Goal: Task Accomplishment & Management: Use online tool/utility

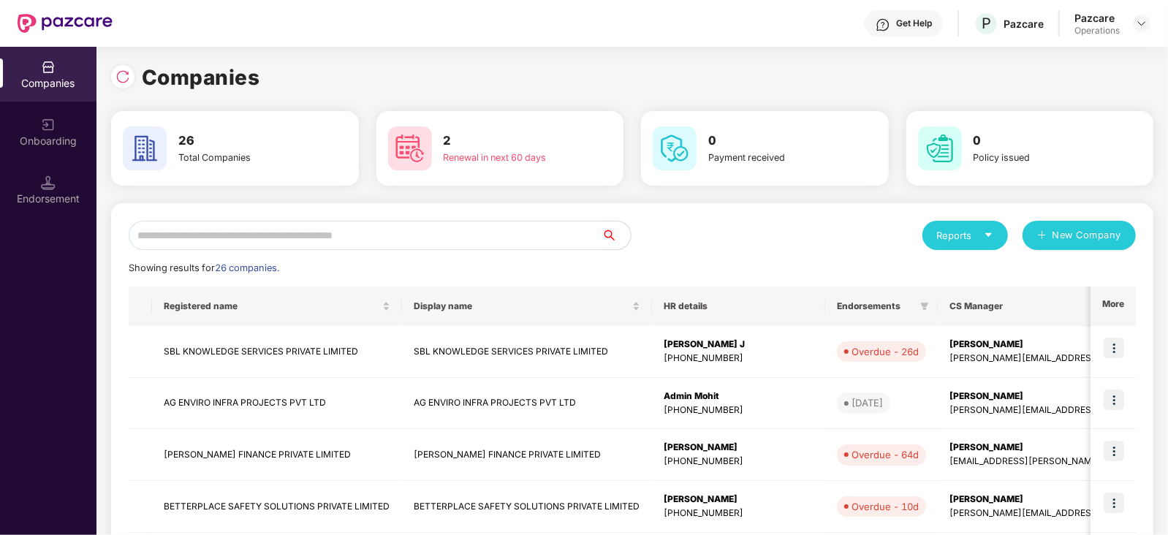
click at [325, 235] on input "text" at bounding box center [365, 235] width 473 height 29
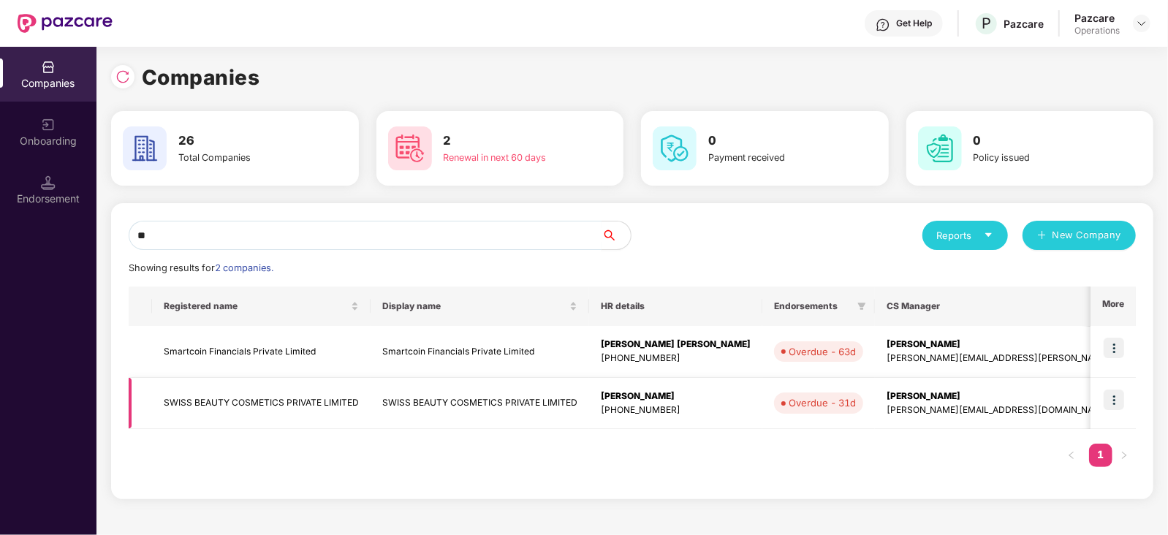
type input "**"
click at [1129, 396] on td at bounding box center [1113, 404] width 45 height 52
click at [1117, 404] on img at bounding box center [1114, 400] width 20 height 20
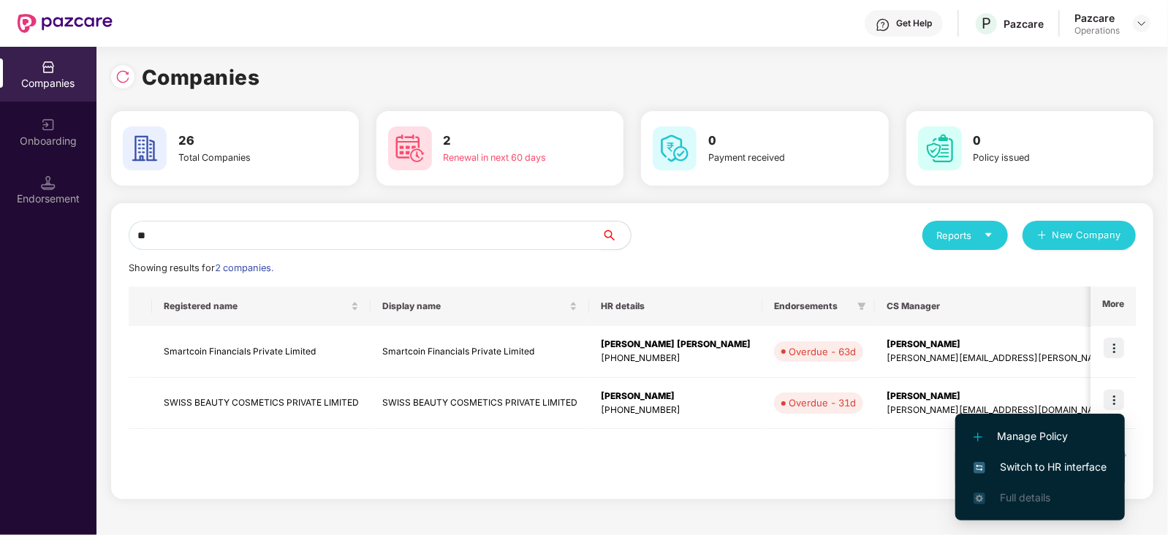
click at [1031, 469] on span "Switch to HR interface" at bounding box center [1040, 467] width 133 height 16
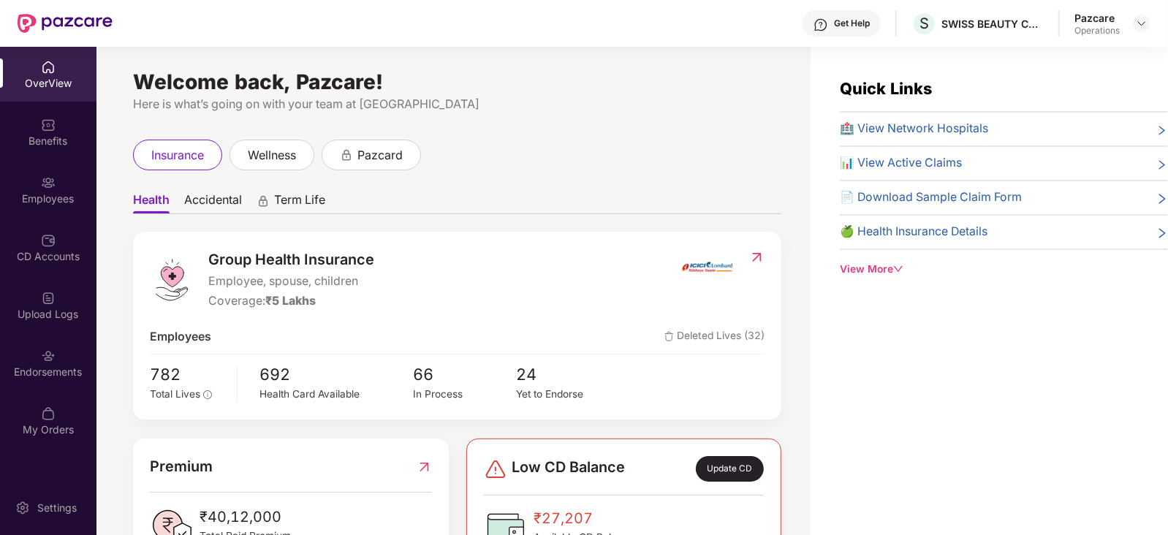
click at [58, 217] on div "OverView Benefits Employees CD Accounts Upload Logs Endorsements My Orders" at bounding box center [48, 249] width 97 height 404
click at [58, 205] on div "Employees" at bounding box center [48, 199] width 97 height 15
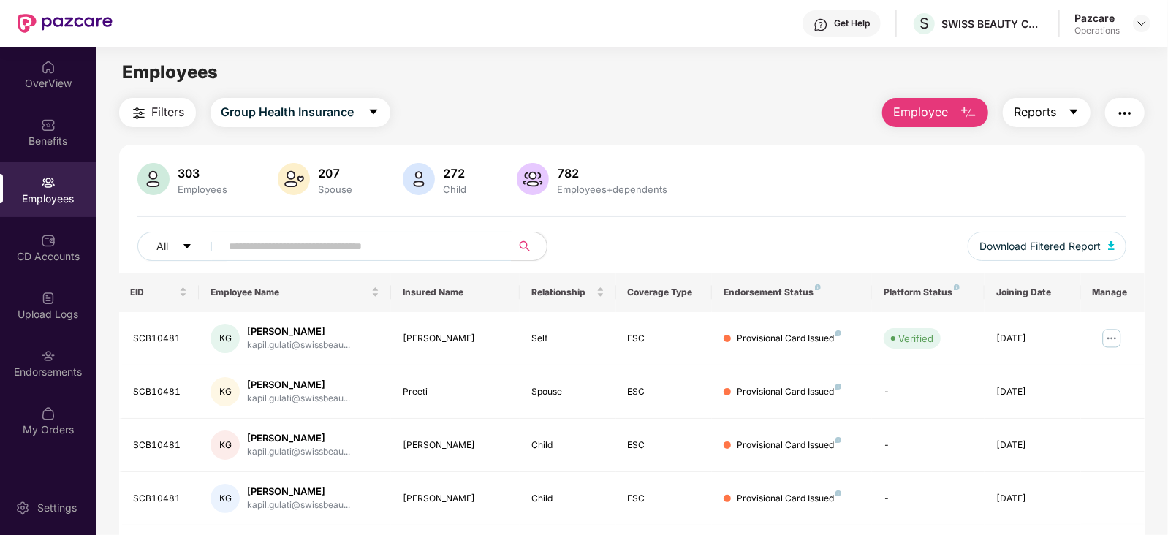
click at [1056, 110] on button "Reports" at bounding box center [1047, 112] width 88 height 29
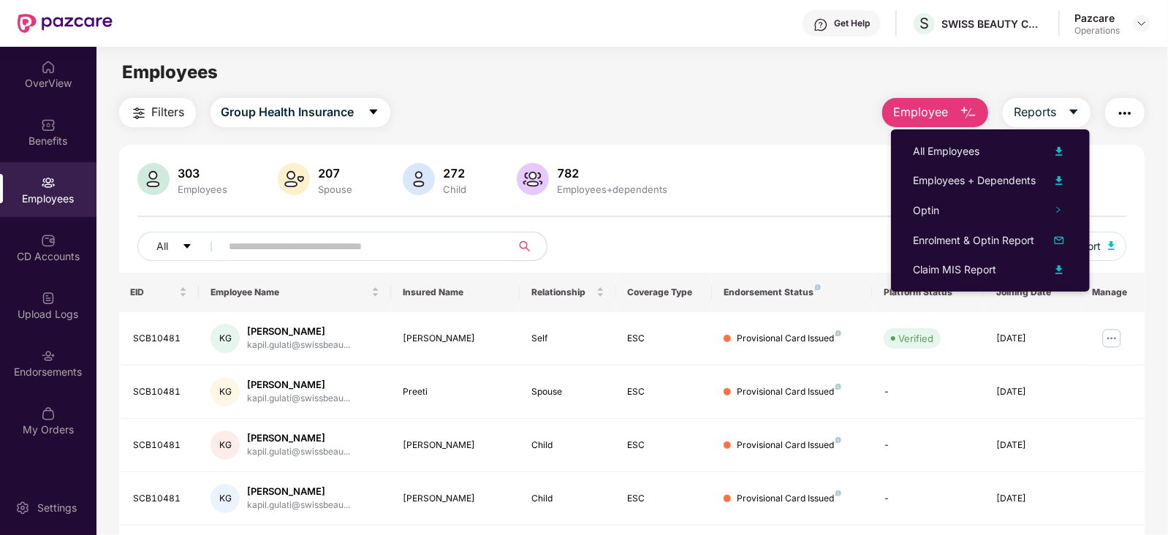
click at [1154, 126] on div "Filters Group Health Insurance Employee Reports 303 Employees 207 Spouse 272 Ch…" at bounding box center [632, 531] width 1071 height 866
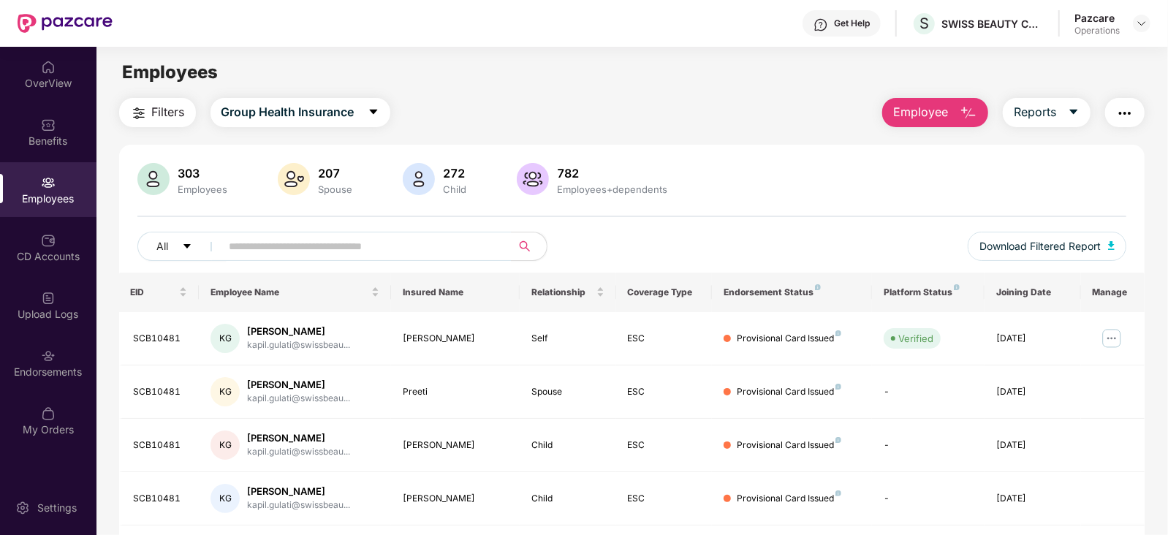
click at [1129, 113] on img "button" at bounding box center [1125, 114] width 18 height 18
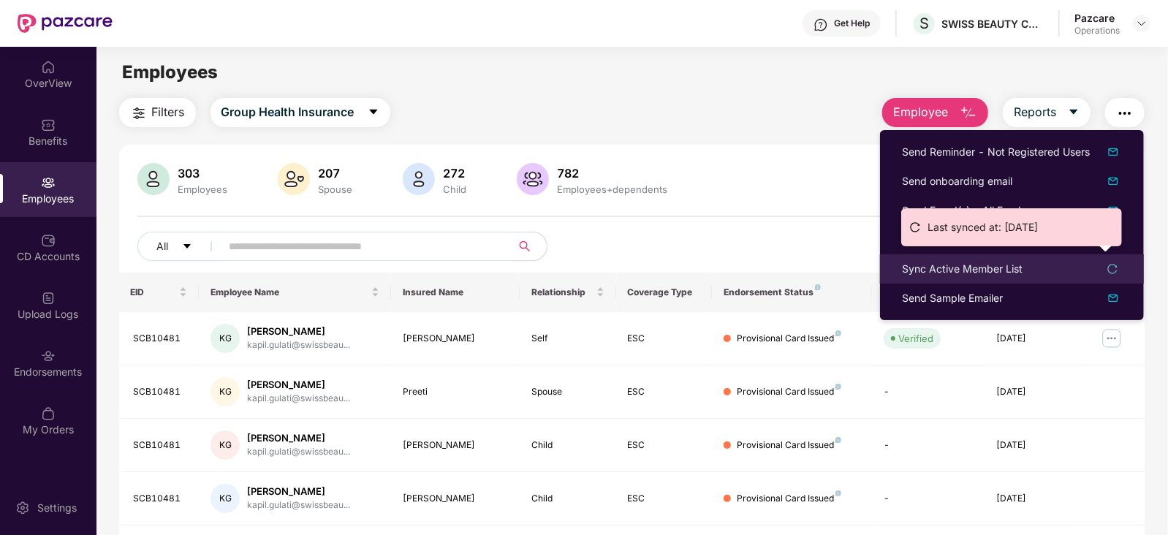
click at [1113, 269] on icon "reload" at bounding box center [1113, 269] width 10 height 10
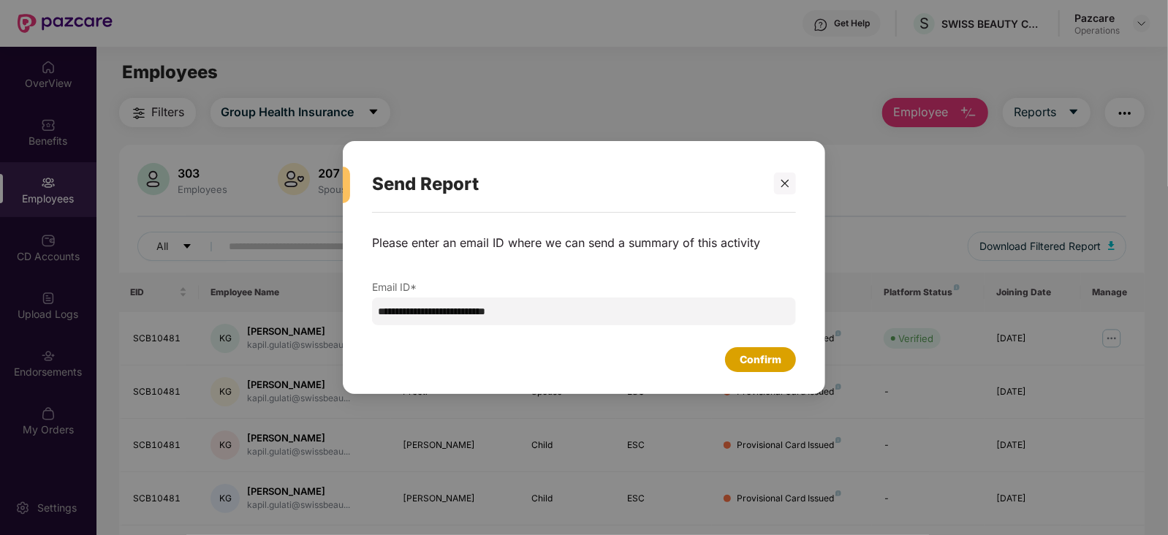
click at [777, 352] on div "Confirm" at bounding box center [761, 360] width 42 height 16
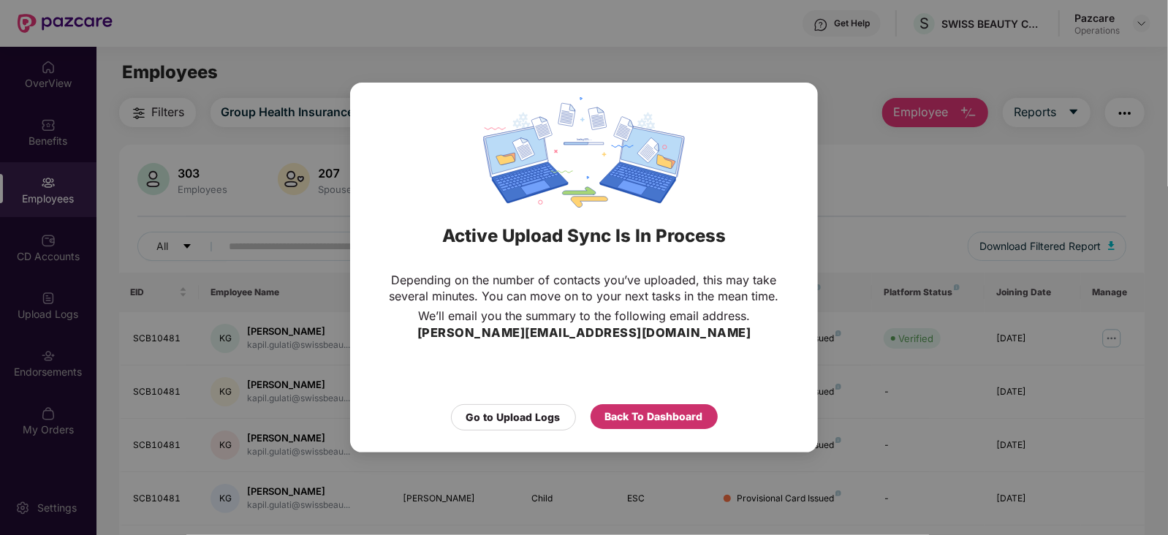
click at [633, 418] on div "Back To Dashboard" at bounding box center [654, 417] width 98 height 16
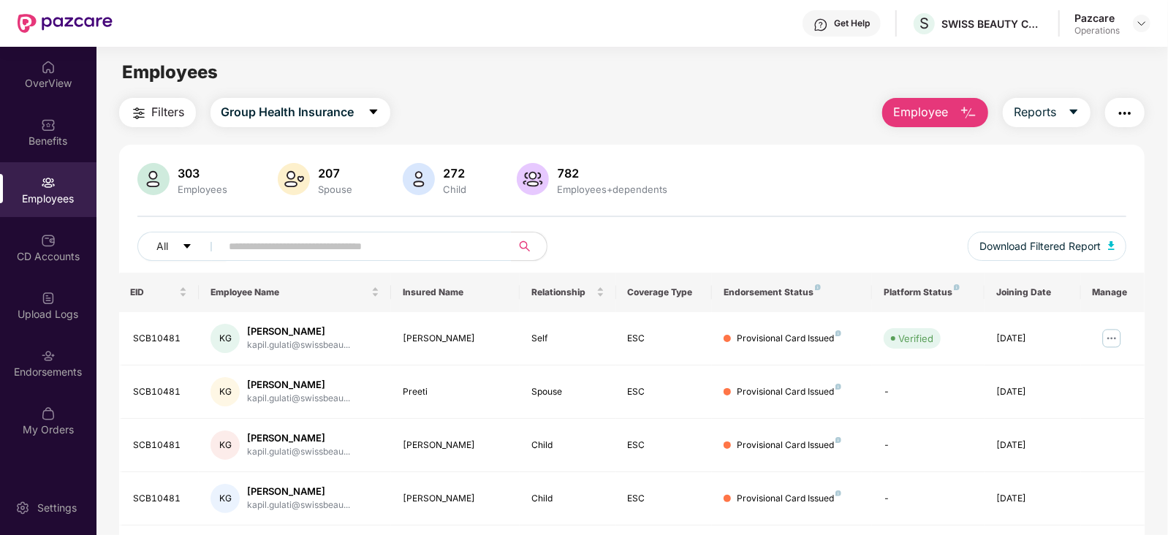
click at [1128, 117] on img "button" at bounding box center [1125, 114] width 18 height 18
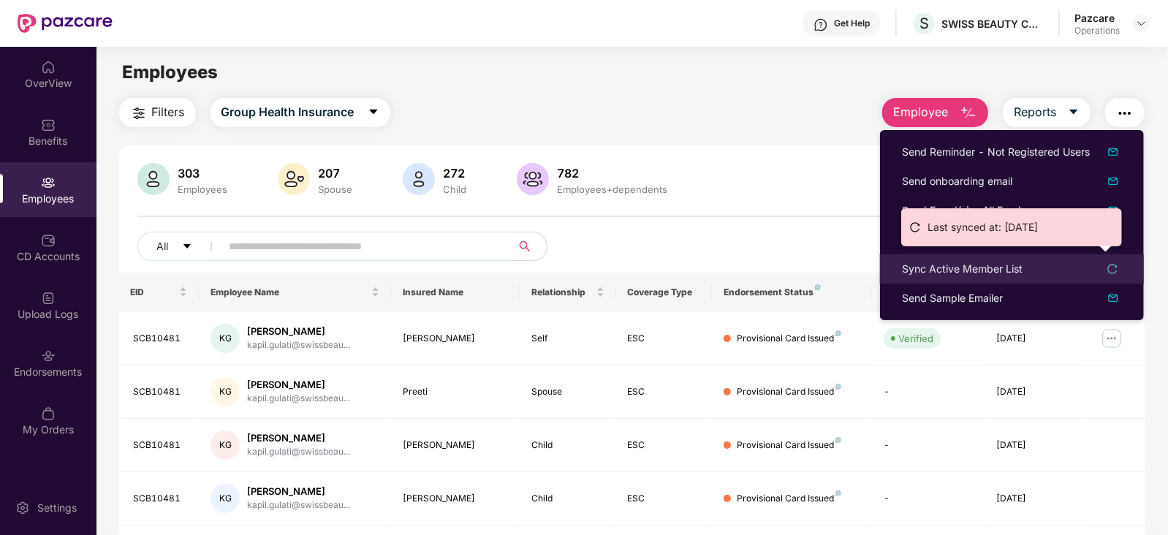
click at [1105, 269] on div "Sync Active Member List" at bounding box center [1012, 269] width 220 height 16
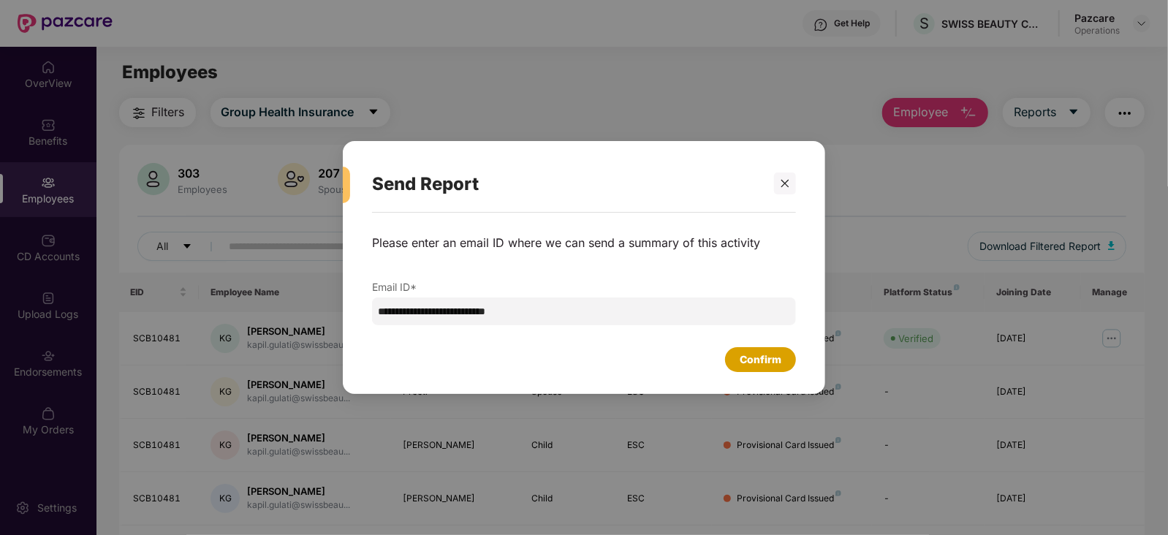
click at [779, 354] on div "Confirm" at bounding box center [761, 360] width 42 height 16
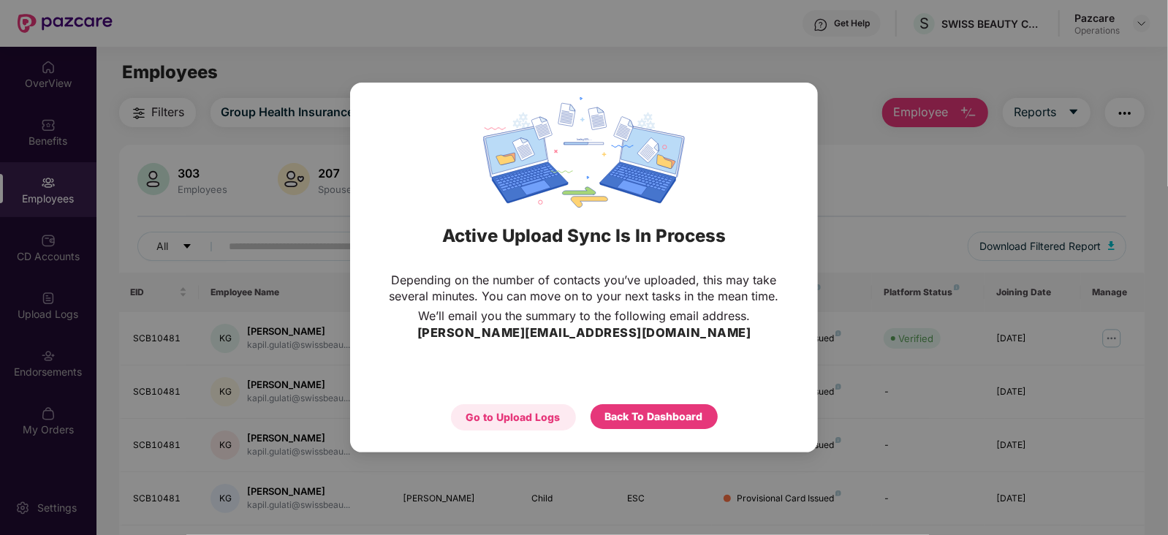
click at [477, 414] on div "Go to Upload Logs" at bounding box center [513, 417] width 94 height 16
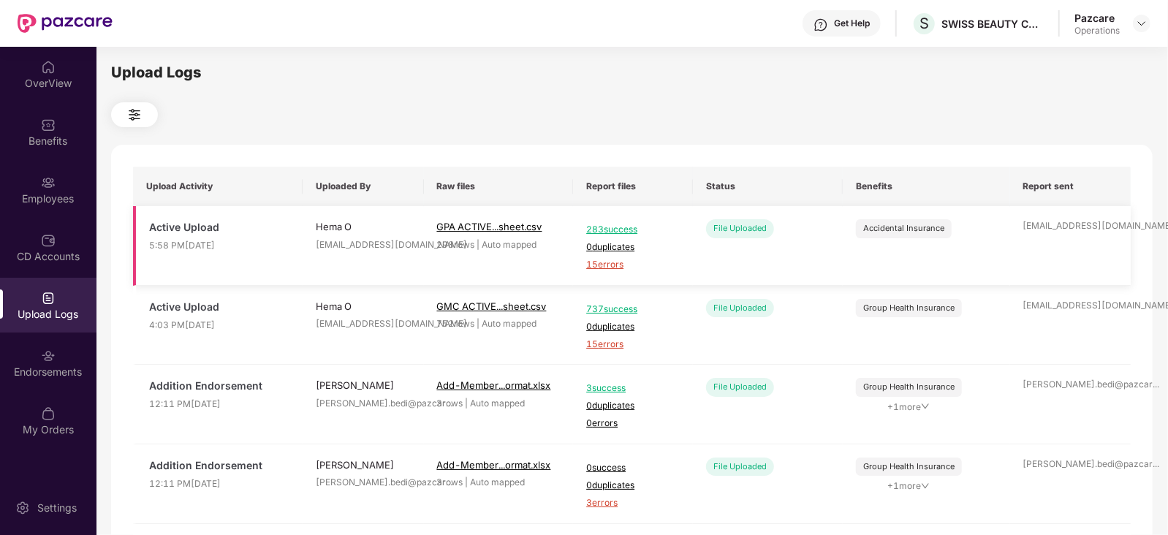
click at [598, 260] on span "15 errors" at bounding box center [633, 265] width 94 height 14
